Goal: Navigation & Orientation: Find specific page/section

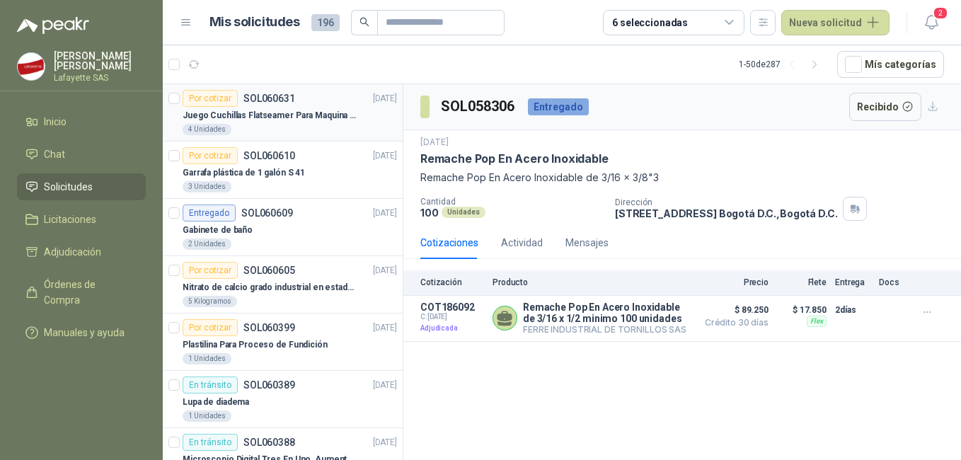
click at [293, 99] on p "SOL060631" at bounding box center [269, 98] width 52 height 10
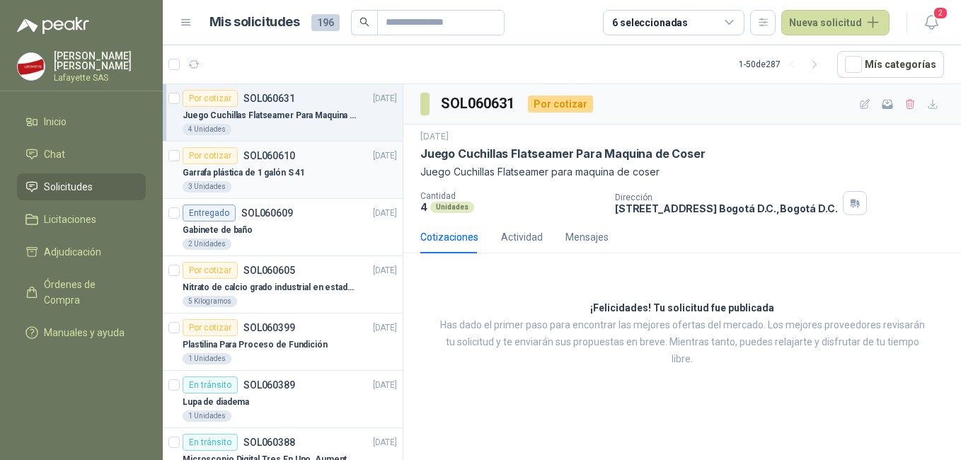
click at [293, 178] on p "Garrafa plástica de 1 galón S 41" at bounding box center [244, 172] width 122 height 13
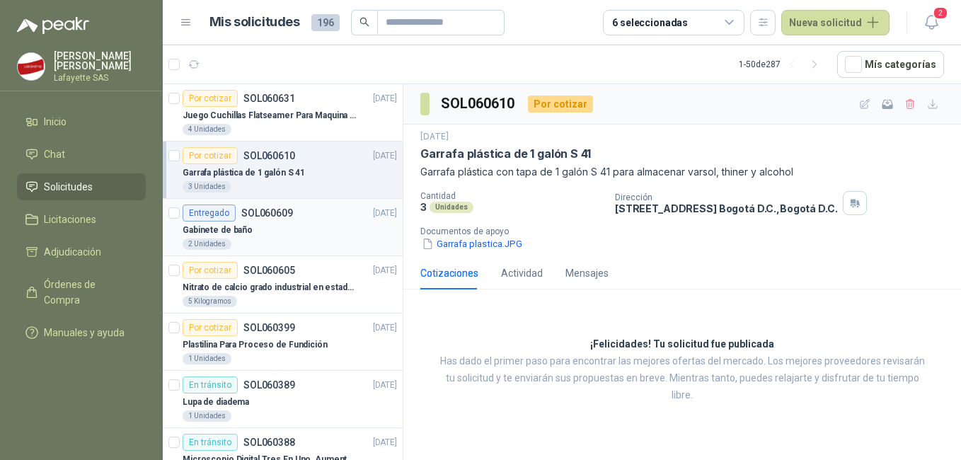
click at [277, 230] on div "Gabinete de baño" at bounding box center [290, 229] width 214 height 17
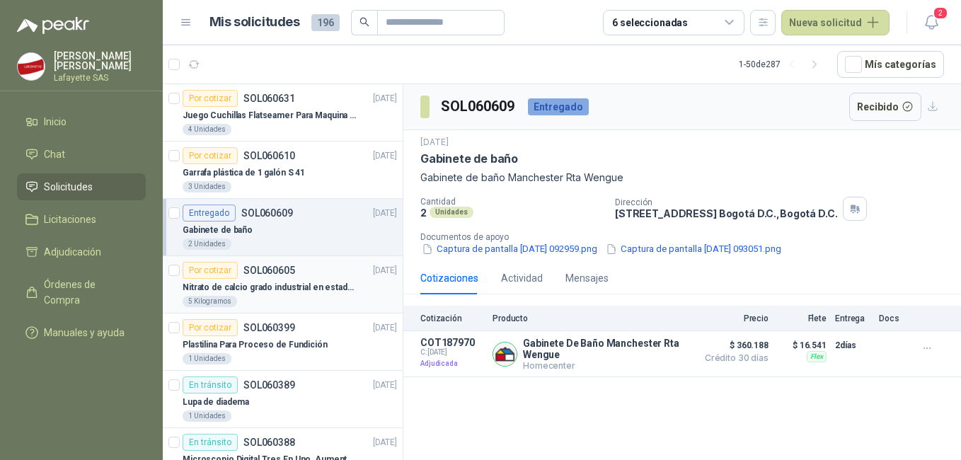
click at [290, 278] on div "Por cotizar SOL060605" at bounding box center [239, 270] width 112 height 17
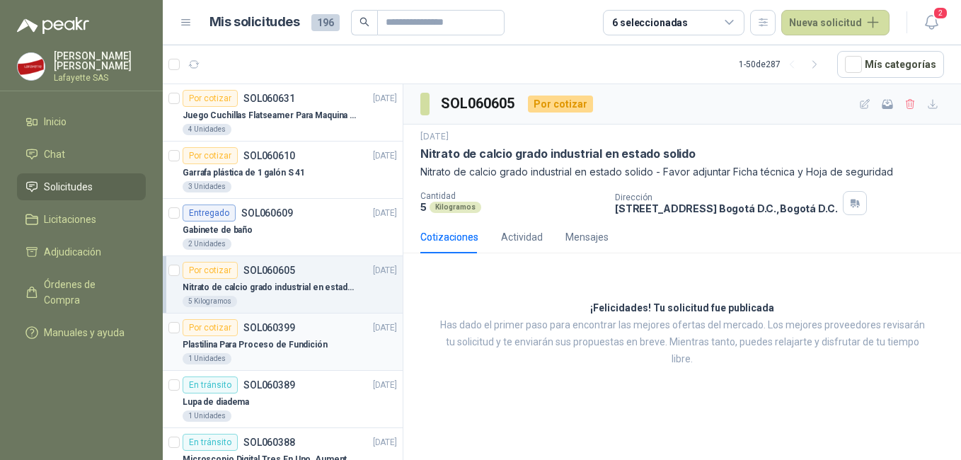
scroll to position [141, 0]
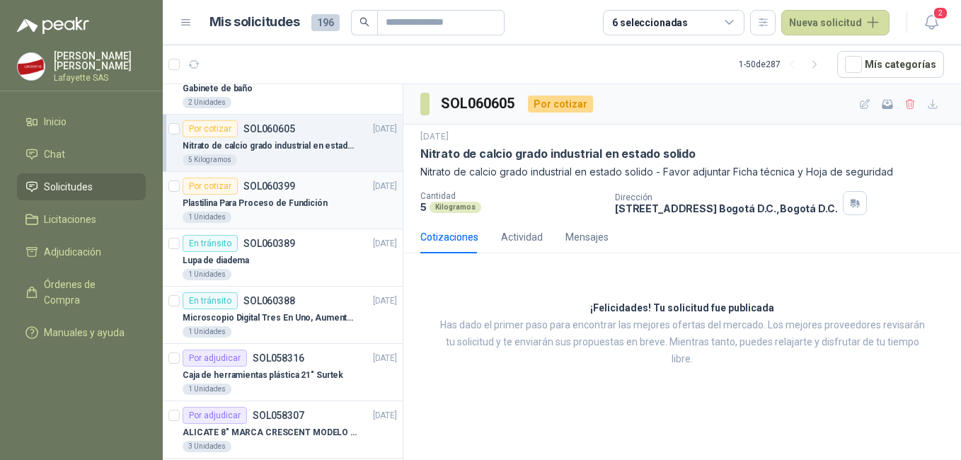
click at [298, 204] on p "Plastilina Para Proceso de Fundición" at bounding box center [255, 203] width 145 height 13
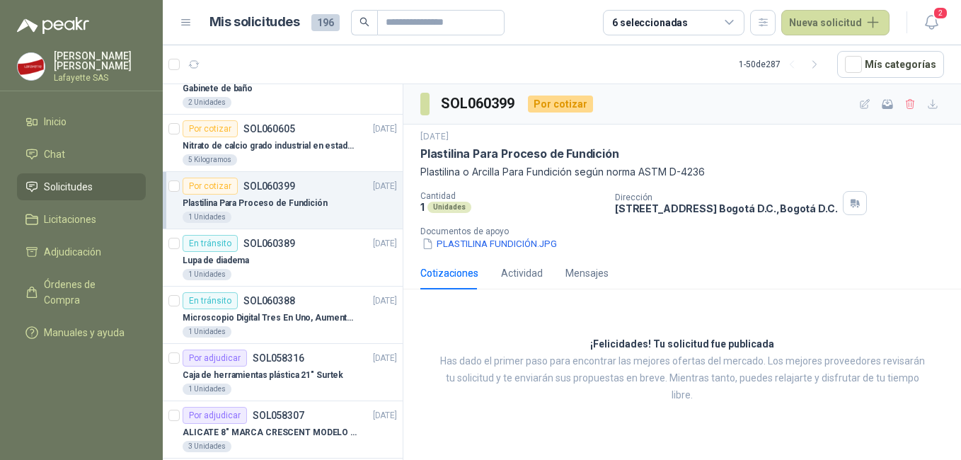
click at [71, 185] on span "Solicitudes" at bounding box center [68, 187] width 49 height 16
